Goal: Information Seeking & Learning: Learn about a topic

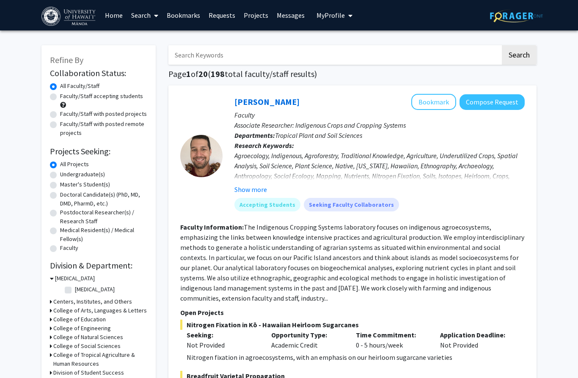
click at [60, 96] on label "Faculty/Staff accepting students" at bounding box center [101, 96] width 83 height 9
click at [60, 96] on input "Faculty/Staff accepting students" at bounding box center [62, 94] width 5 height 5
radio input "true"
click at [482, 51] on input "Search Keywords" at bounding box center [334, 54] width 332 height 19
type input "M"
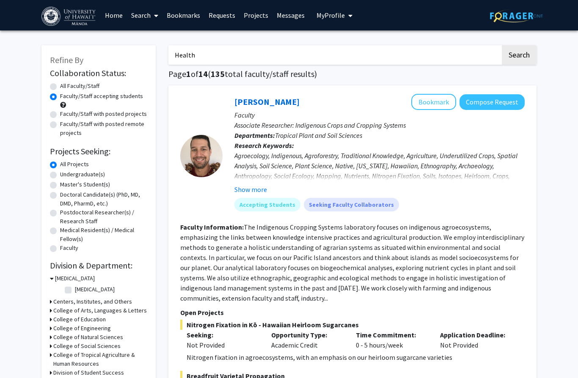
type input "Health"
click at [519, 54] on button "Search" at bounding box center [519, 54] width 35 height 19
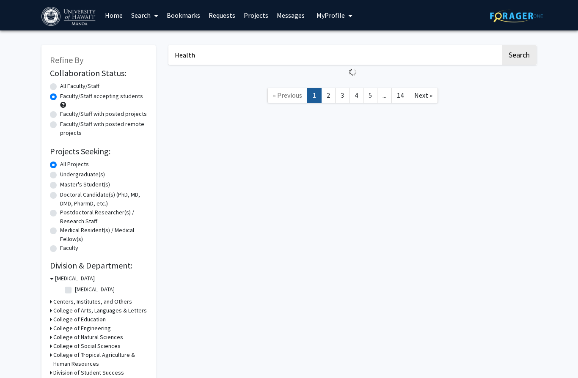
radio input "true"
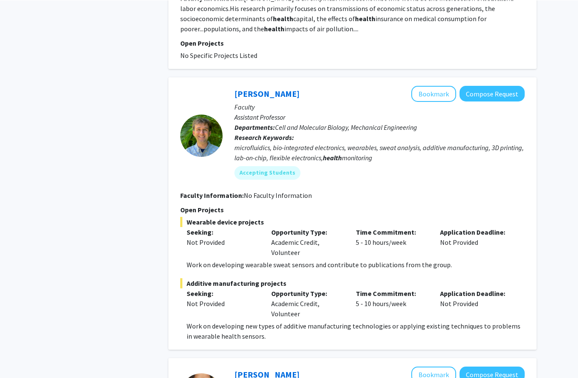
scroll to position [1587, 0]
click at [251, 88] on link "[PERSON_NAME]" at bounding box center [266, 93] width 65 height 11
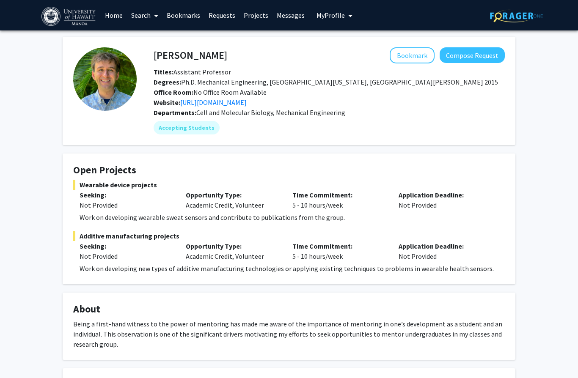
click at [220, 104] on link "[URL][DOMAIN_NAME]" at bounding box center [213, 102] width 66 height 8
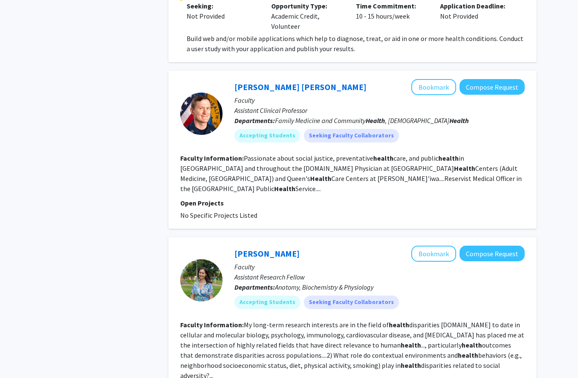
scroll to position [745, 0]
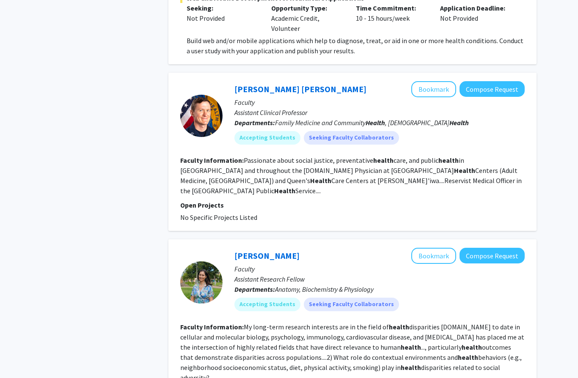
click at [252, 91] on link "[PERSON_NAME] [PERSON_NAME]" at bounding box center [300, 89] width 132 height 11
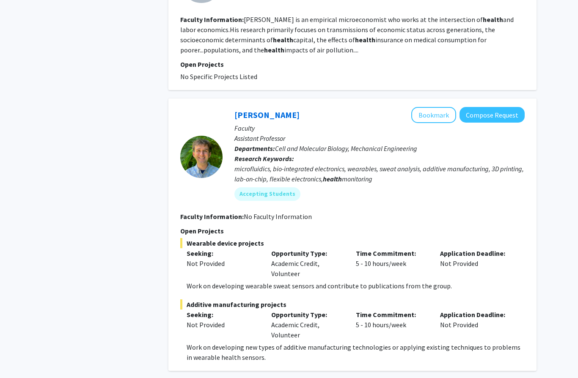
scroll to position [1748, 0]
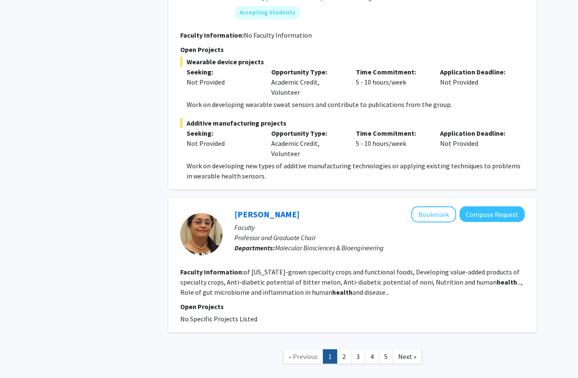
click at [292, 209] on link "[PERSON_NAME]" at bounding box center [266, 214] width 65 height 11
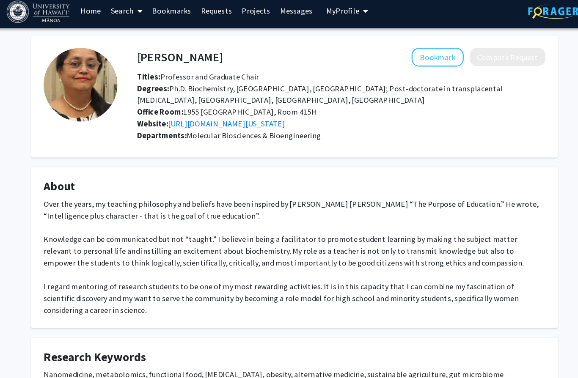
click at [56, 228] on div "[PERSON_NAME] Bookmark Compose Request Titles: Professor and Graduate Chair Deg…" at bounding box center [288, 256] width 465 height 438
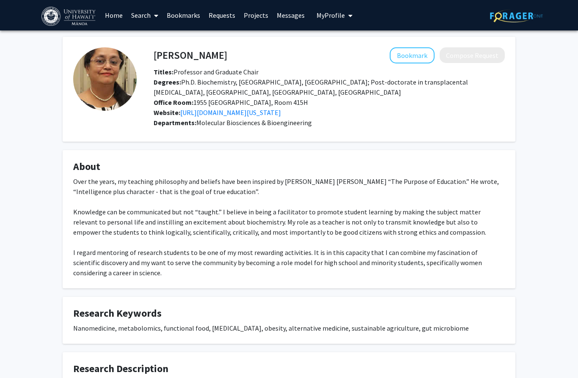
click at [228, 108] on link "[URL][DOMAIN_NAME][US_STATE]" at bounding box center [230, 112] width 101 height 8
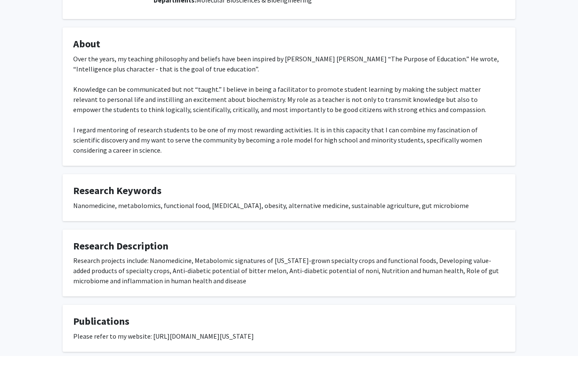
scroll to position [100, 0]
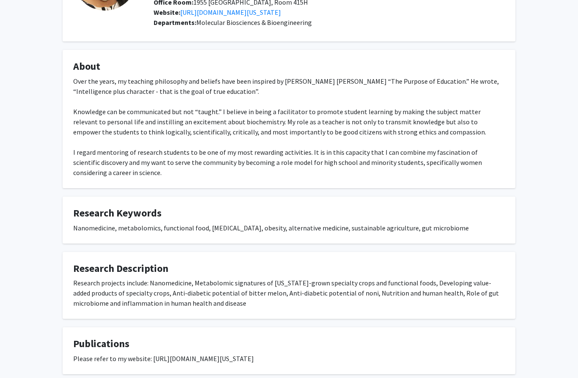
click at [180, 354] on div "Please refer to my website: [URL][DOMAIN_NAME][US_STATE]" at bounding box center [289, 359] width 432 height 10
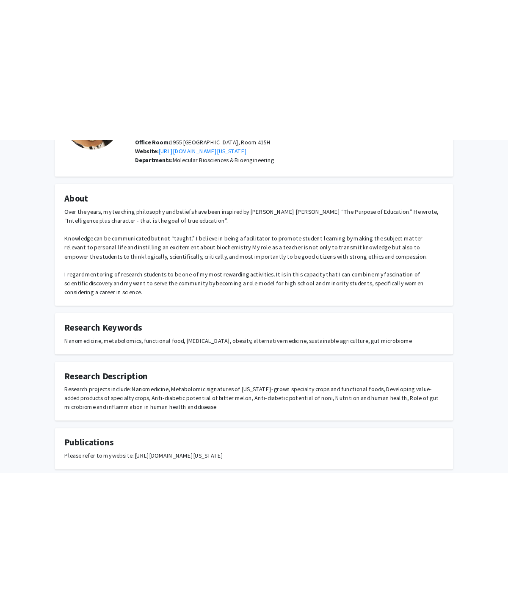
scroll to position [0, 0]
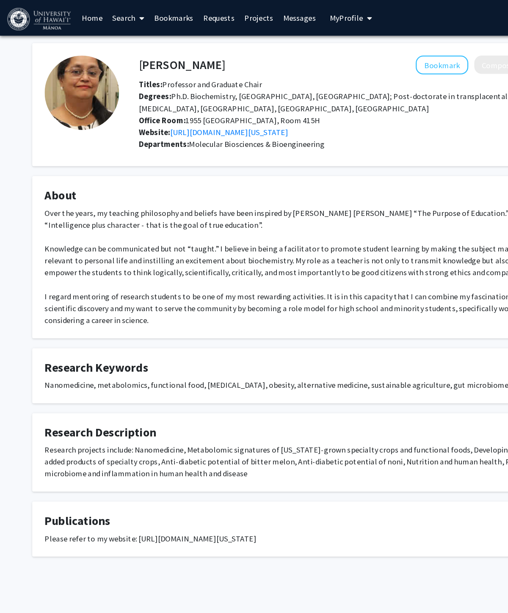
copy div "[URL][DOMAIN_NAME][US_STATE]"
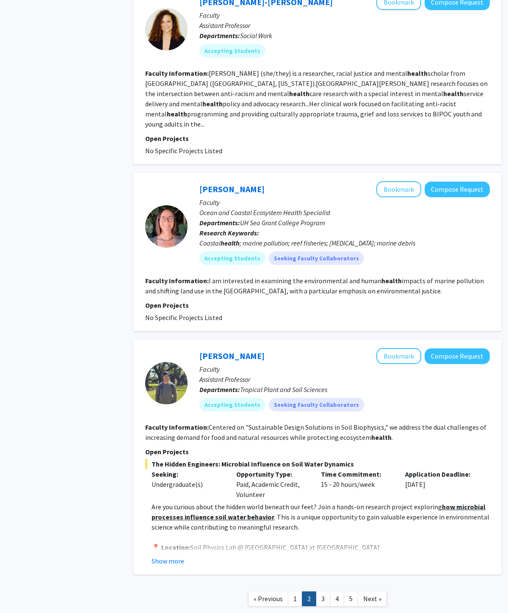
scroll to position [1230, 0]
click at [322, 378] on link "3" at bounding box center [323, 598] width 14 height 15
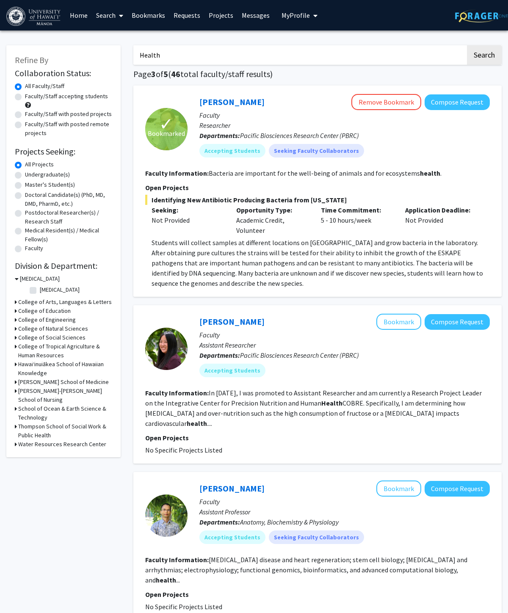
click at [223, 105] on link "[PERSON_NAME]" at bounding box center [231, 101] width 65 height 11
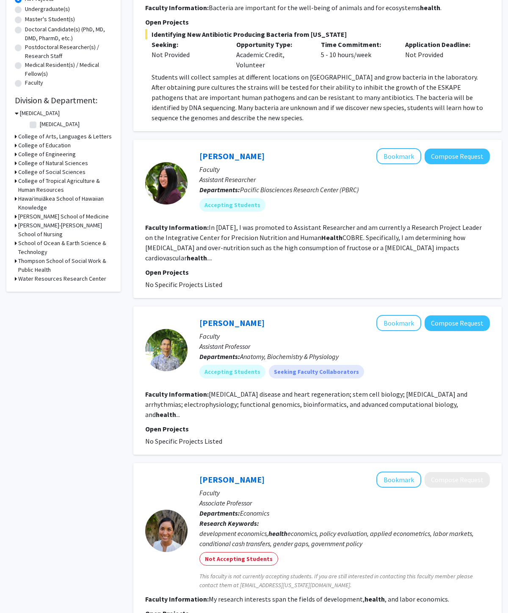
scroll to position [165, 0]
click at [240, 154] on link "[PERSON_NAME]" at bounding box center [231, 156] width 65 height 11
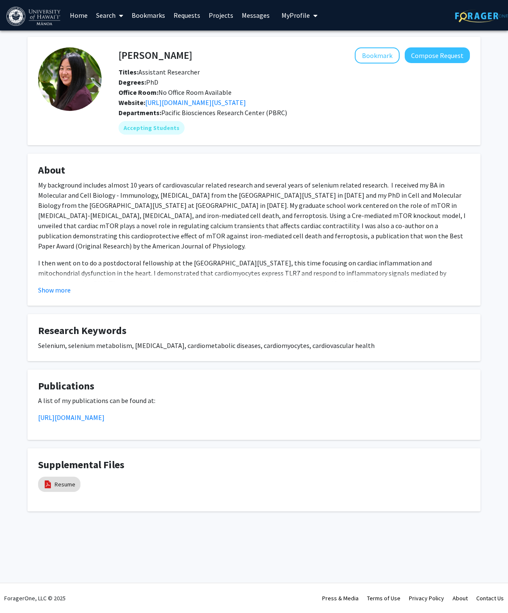
click at [50, 291] on button "Show more" at bounding box center [54, 290] width 33 height 10
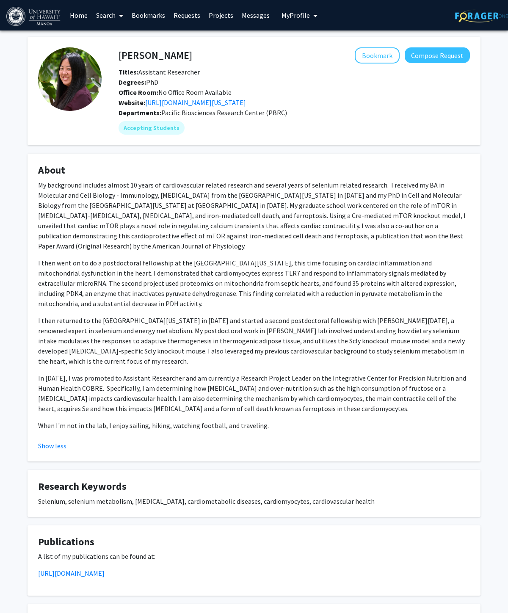
click at [224, 99] on link "[URL][DOMAIN_NAME][US_STATE]" at bounding box center [195, 102] width 101 height 8
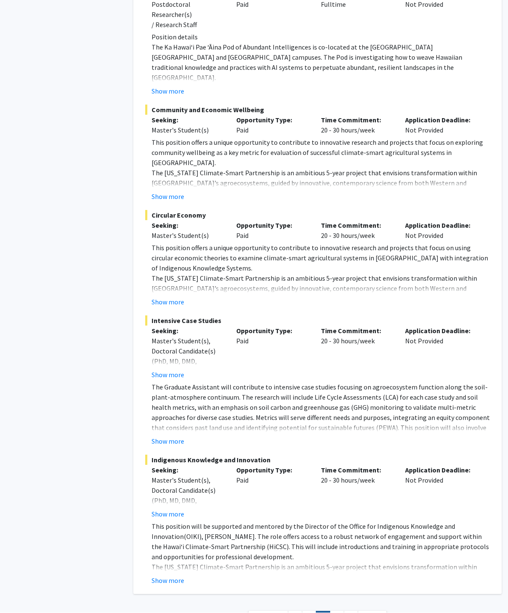
scroll to position [2430, 0]
click at [339, 378] on link "4" at bounding box center [337, 618] width 14 height 15
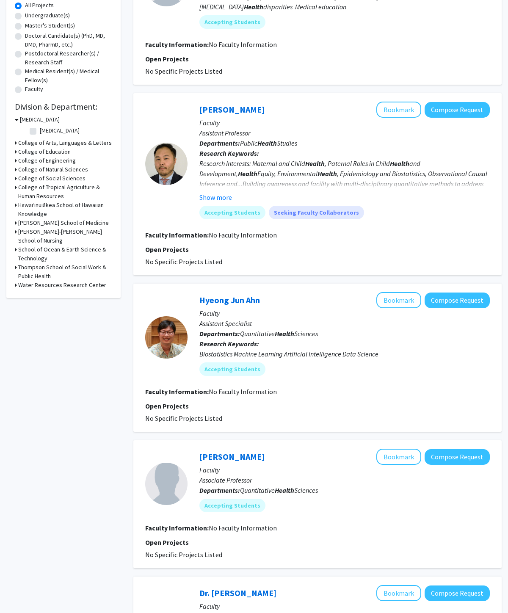
scroll to position [158, 0]
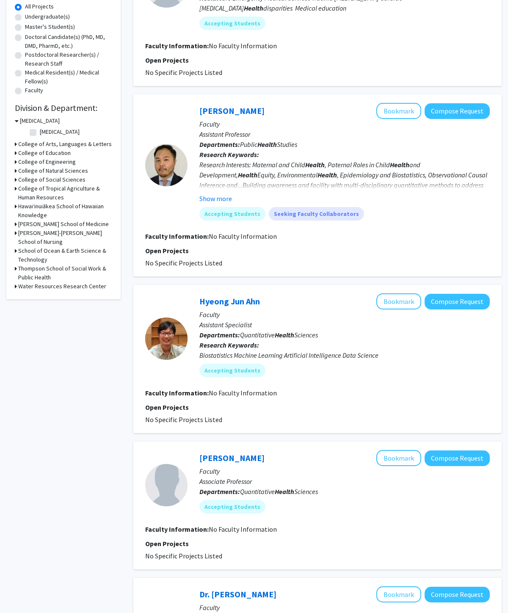
click at [29, 221] on h3 "[PERSON_NAME] School of Medicine" at bounding box center [63, 224] width 91 height 9
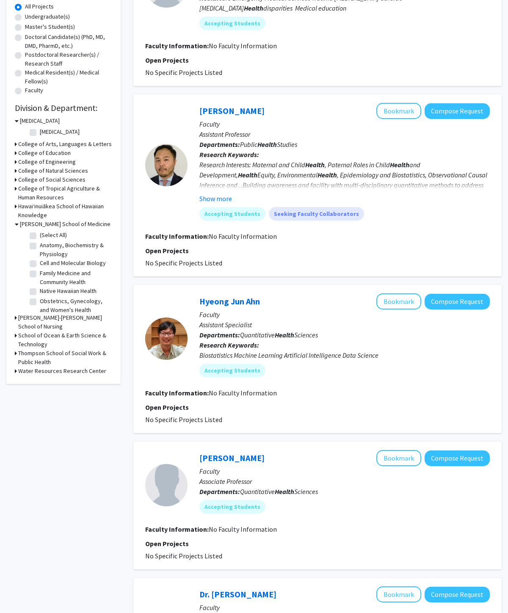
click at [40, 237] on label "(Select All)" at bounding box center [53, 235] width 27 height 9
click at [40, 236] on input "(Select All)" at bounding box center [42, 233] width 5 height 5
checkbox input "true"
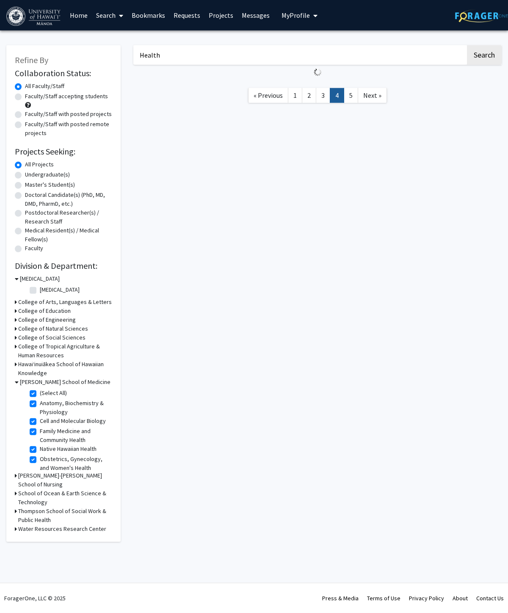
checkbox input "true"
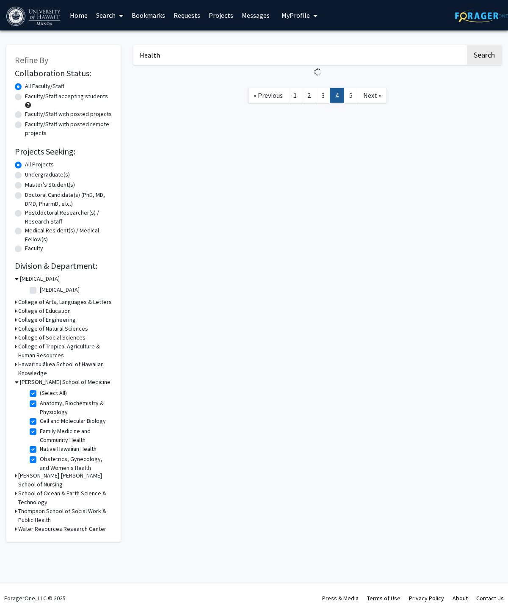
checkbox input "true"
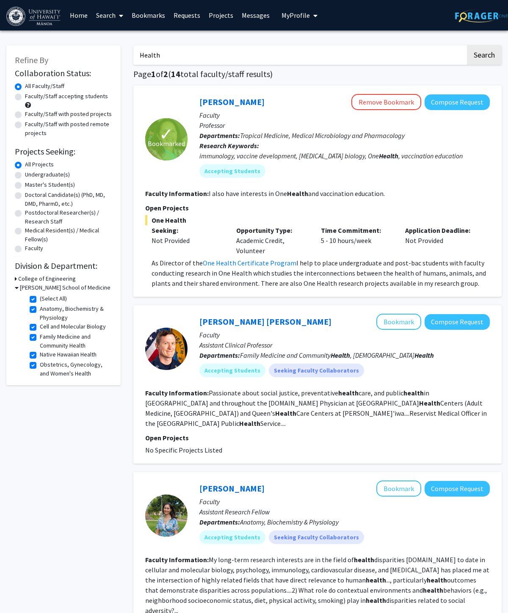
click at [25, 99] on label "Faculty/Staff accepting students" at bounding box center [66, 96] width 83 height 9
click at [25, 97] on input "Faculty/Staff accepting students" at bounding box center [27, 94] width 5 height 5
radio input "true"
click at [25, 115] on label "Faculty/Staff with posted projects" at bounding box center [68, 114] width 87 height 9
click at [25, 115] on input "Faculty/Staff with posted projects" at bounding box center [27, 112] width 5 height 5
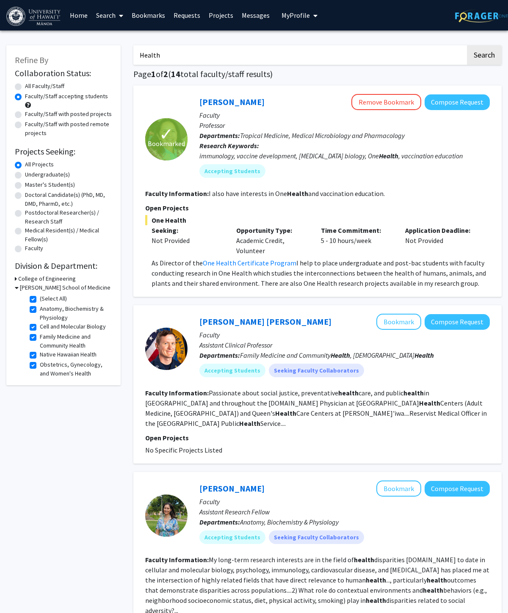
radio input "true"
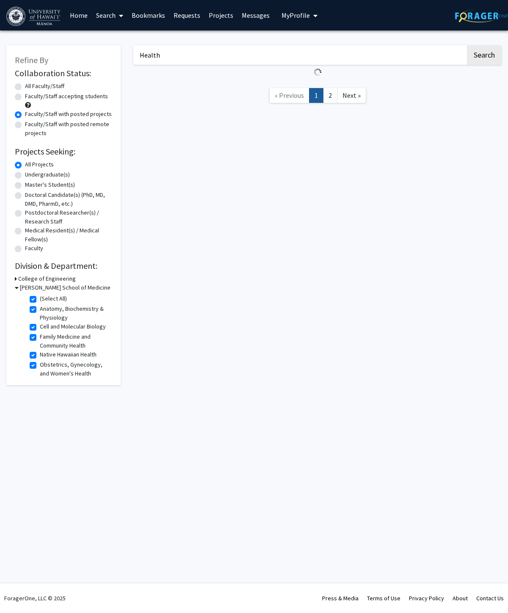
click at [11, 107] on div "Refine By Collaboration Status: Collaboration Status All Faculty/Staff Collabor…" at bounding box center [63, 215] width 114 height 340
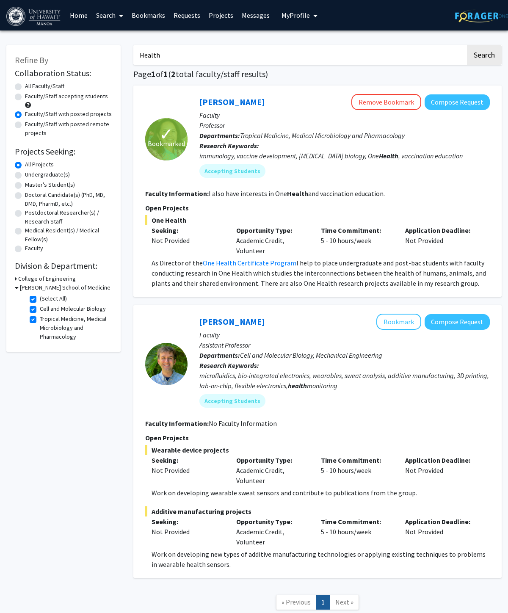
click at [25, 94] on label "Faculty/Staff accepting students" at bounding box center [66, 96] width 83 height 9
click at [25, 94] on input "Faculty/Staff accepting students" at bounding box center [27, 94] width 5 height 5
radio input "true"
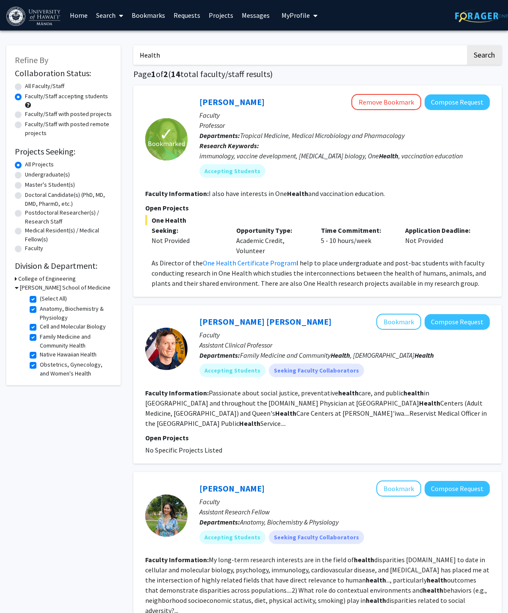
click at [40, 295] on label "(Select All)" at bounding box center [53, 298] width 27 height 9
click at [40, 295] on input "(Select All)" at bounding box center [42, 296] width 5 height 5
checkbox input "false"
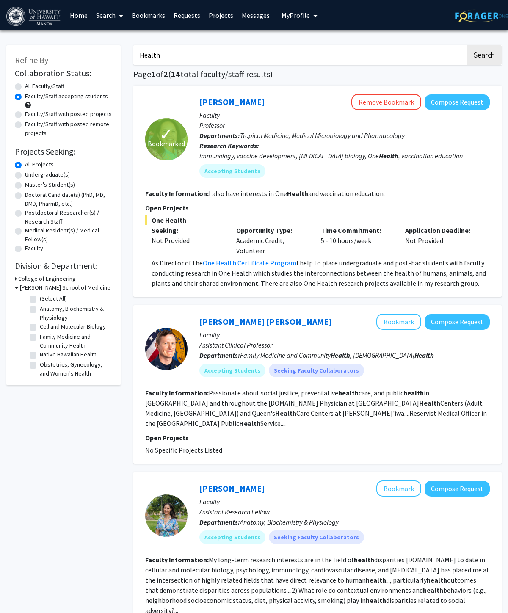
checkbox input "false"
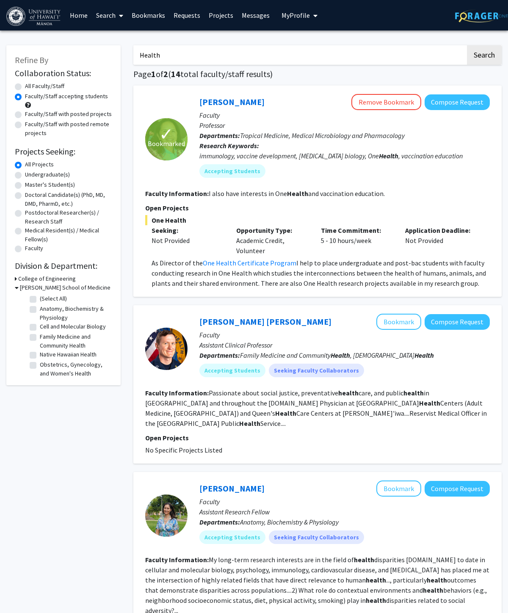
checkbox input "false"
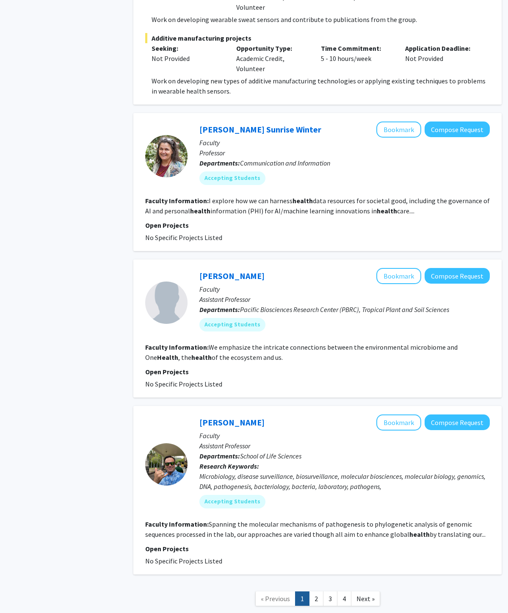
scroll to position [1547, 0]
click at [316, 378] on link "2" at bounding box center [316, 598] width 14 height 15
